Goal: Check status

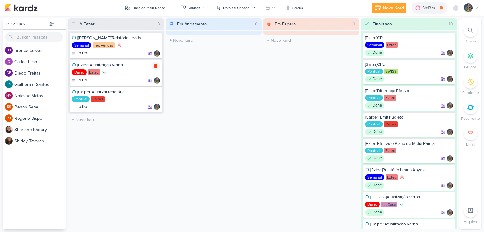
click at [158, 66] on div at bounding box center [155, 66] width 9 height 9
click at [437, 10] on div "6h14m" at bounding box center [438, 8] width 14 height 7
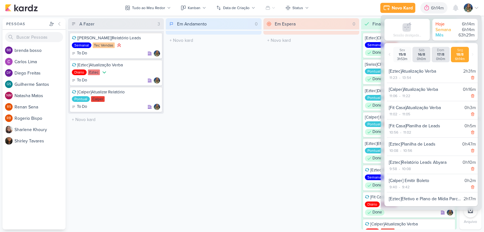
click at [315, 55] on div "Em Espera 0 O título do kard deve ter menos que 100 caracteres" at bounding box center [311, 124] width 96 height 212
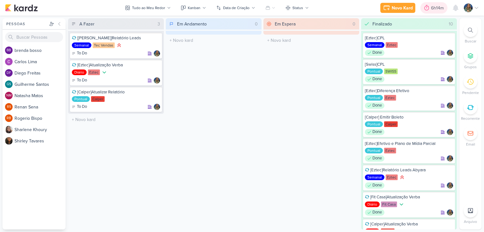
click at [432, 6] on div "6h14m" at bounding box center [438, 8] width 14 height 7
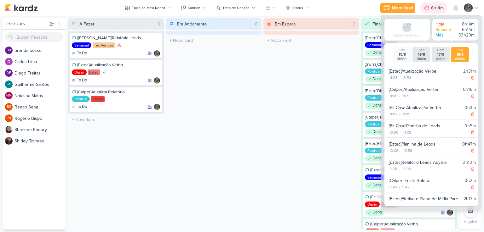
click at [432, 6] on div "6h14m" at bounding box center [438, 8] width 14 height 7
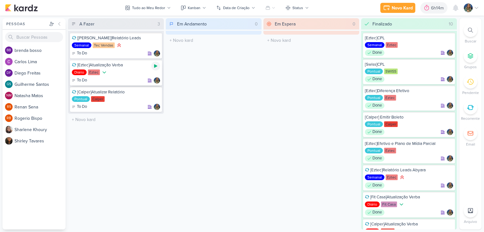
click at [156, 68] on div at bounding box center [155, 66] width 9 height 9
